Goal: Find specific page/section

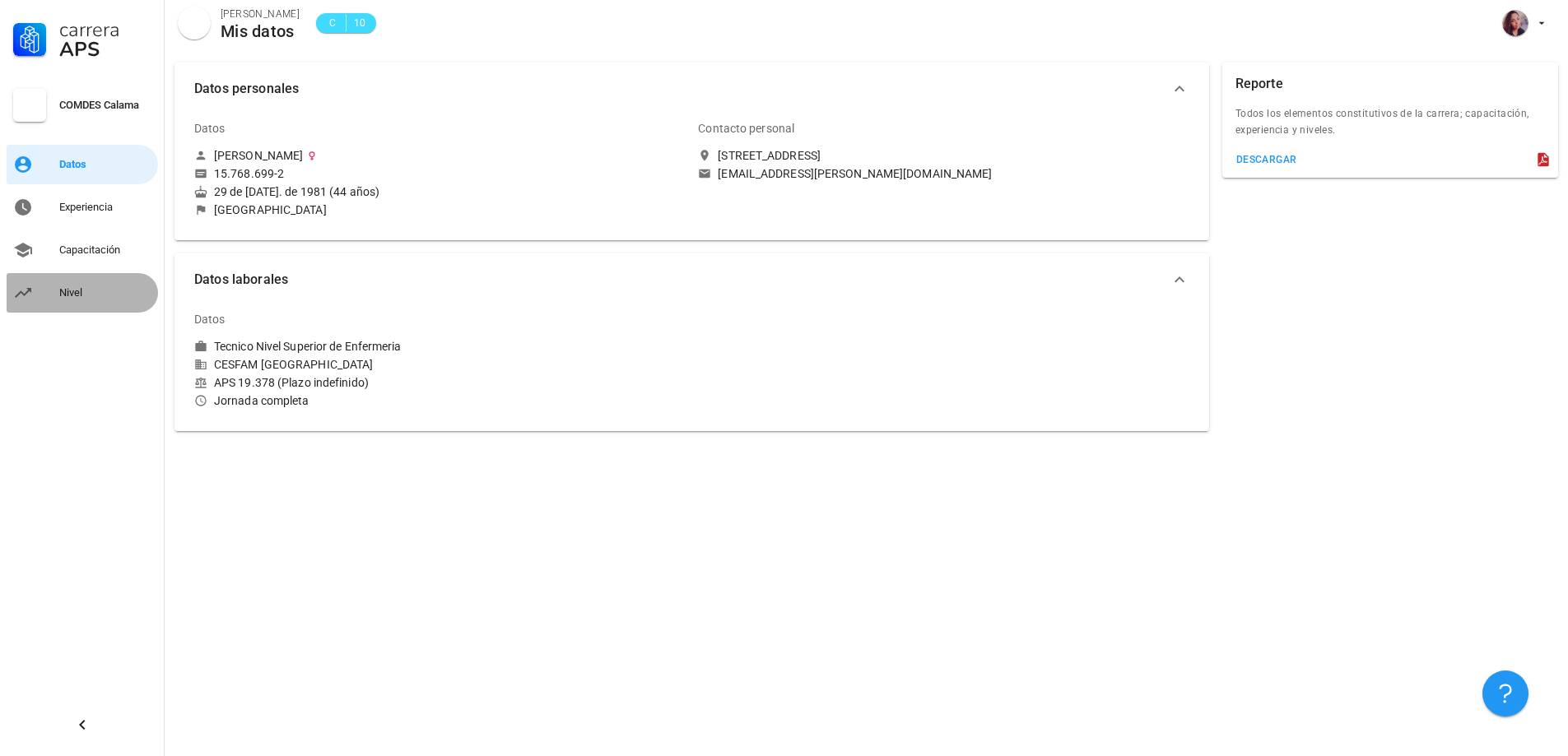
click at [76, 294] on div "Nivel" at bounding box center [105, 292] width 93 height 13
